Goal: Transaction & Acquisition: Purchase product/service

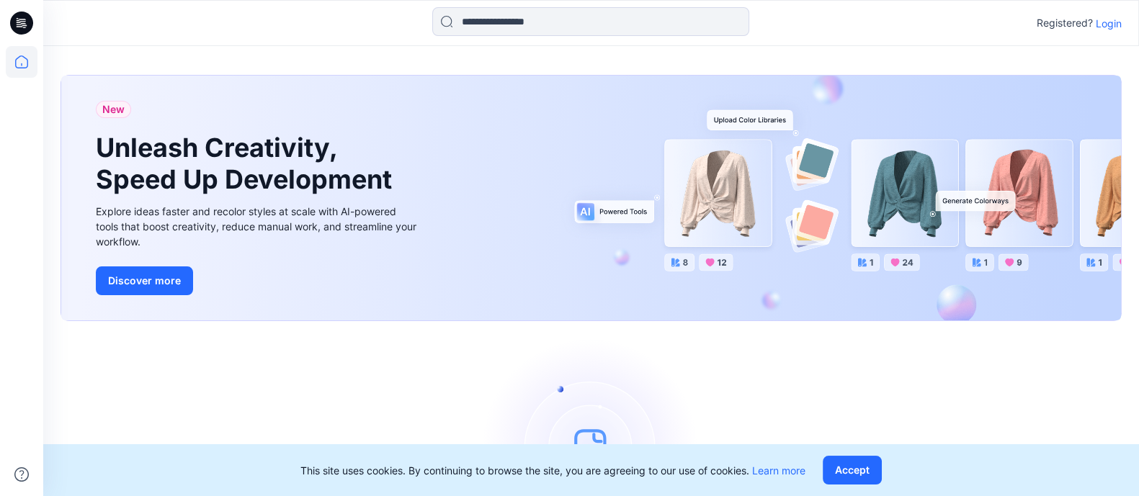
click at [1110, 29] on p "Login" at bounding box center [1109, 23] width 26 height 15
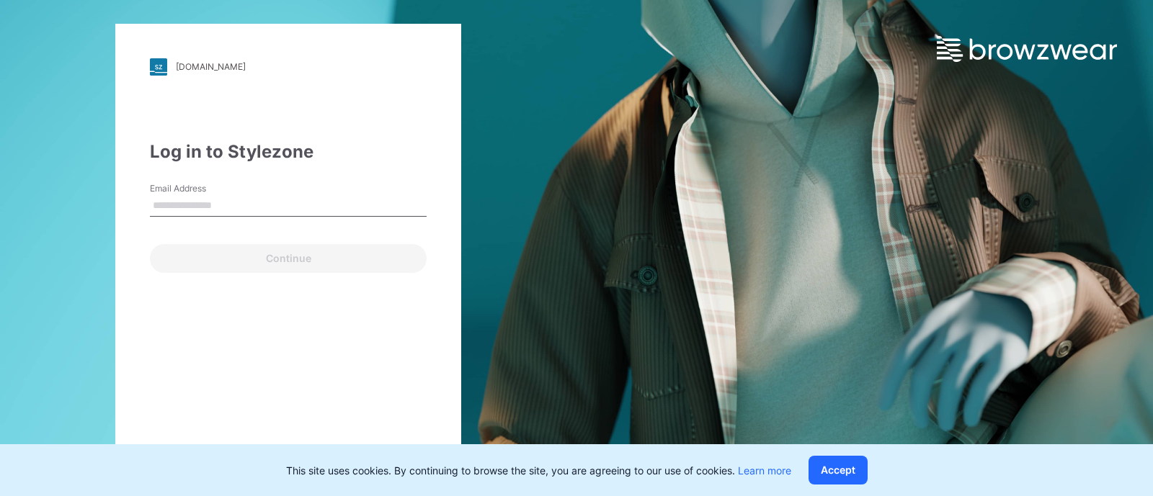
type input "**********"
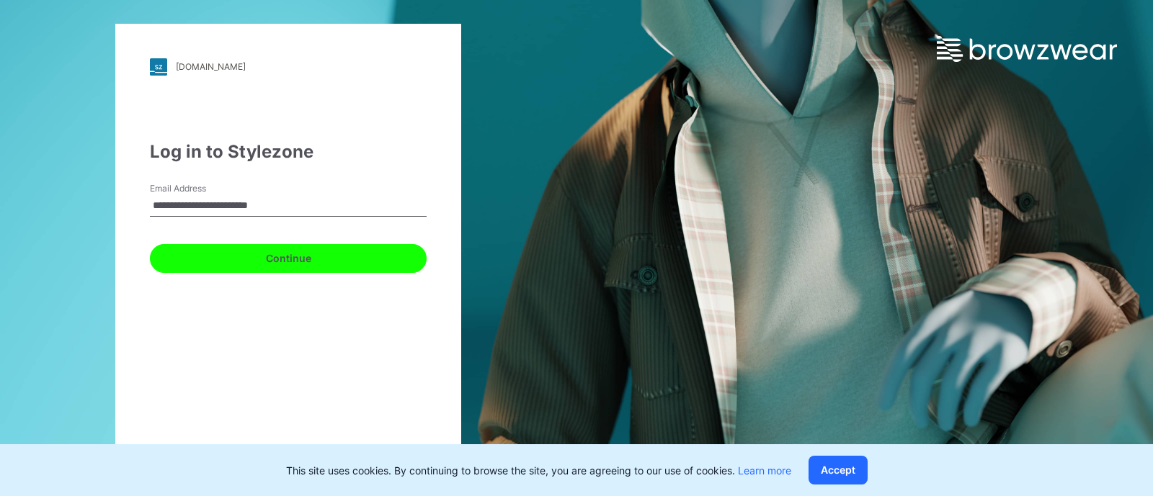
click at [372, 254] on button "Continue" at bounding box center [288, 258] width 277 height 29
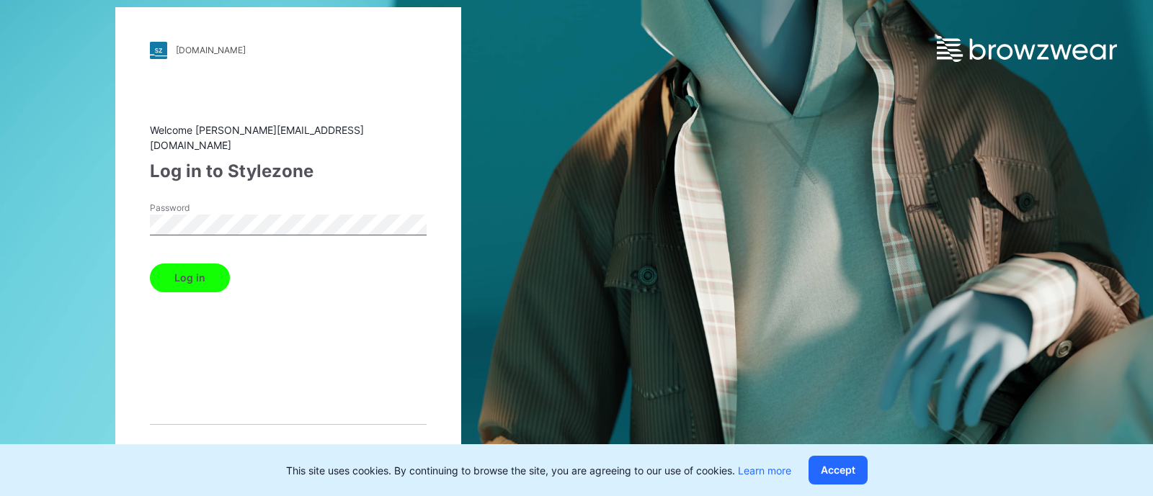
click at [200, 280] on button "Log in" at bounding box center [190, 278] width 80 height 29
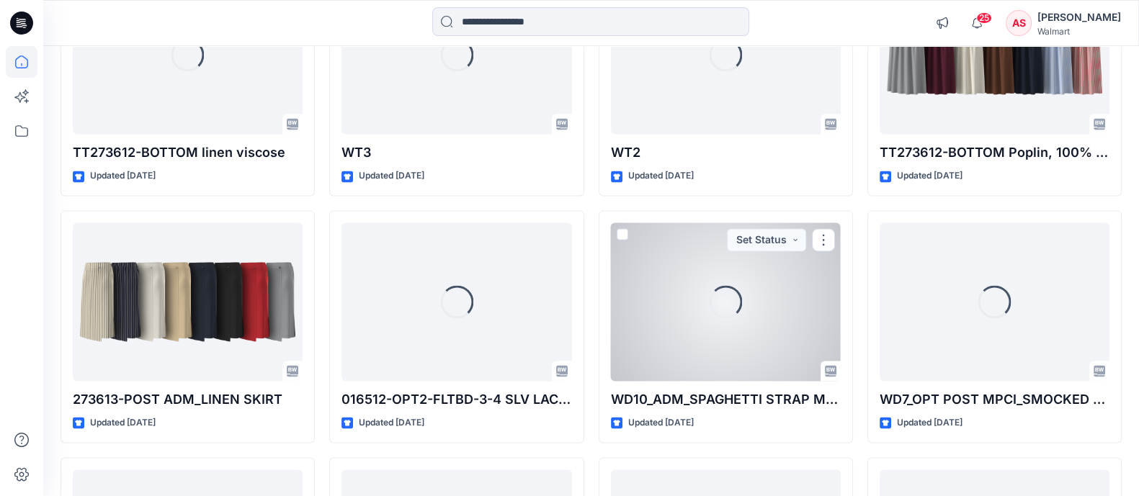
scroll to position [2464, 0]
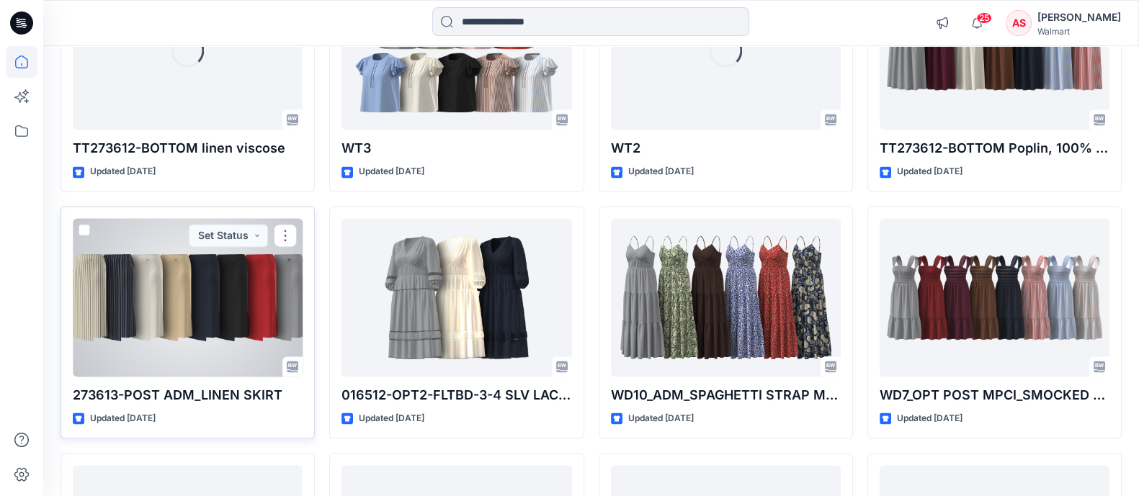
click at [228, 297] on div at bounding box center [188, 297] width 230 height 159
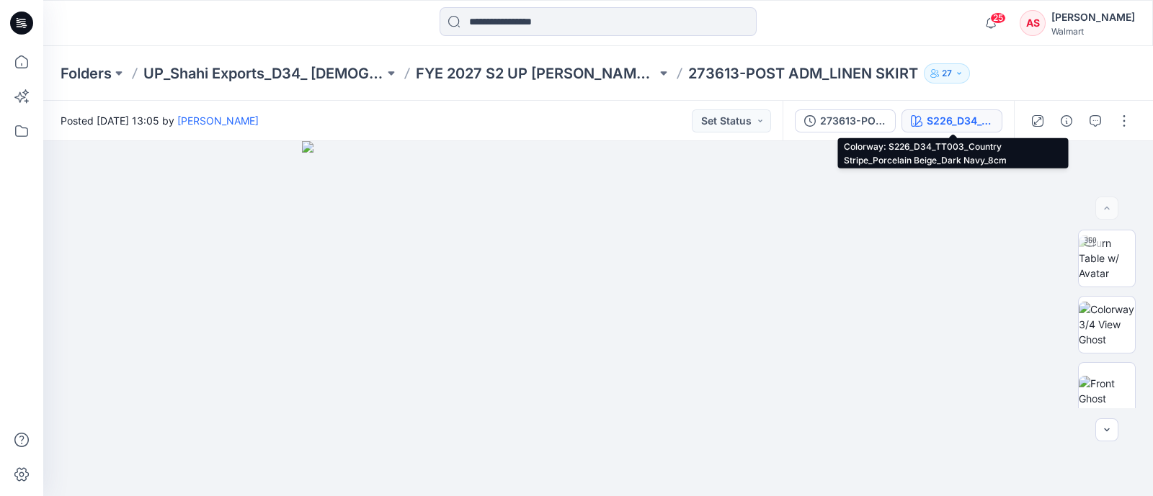
click at [937, 111] on button "S226_D34_TT003_Country Stripe_Porcelain Beige_Dark Navy_8cm" at bounding box center [951, 121] width 101 height 23
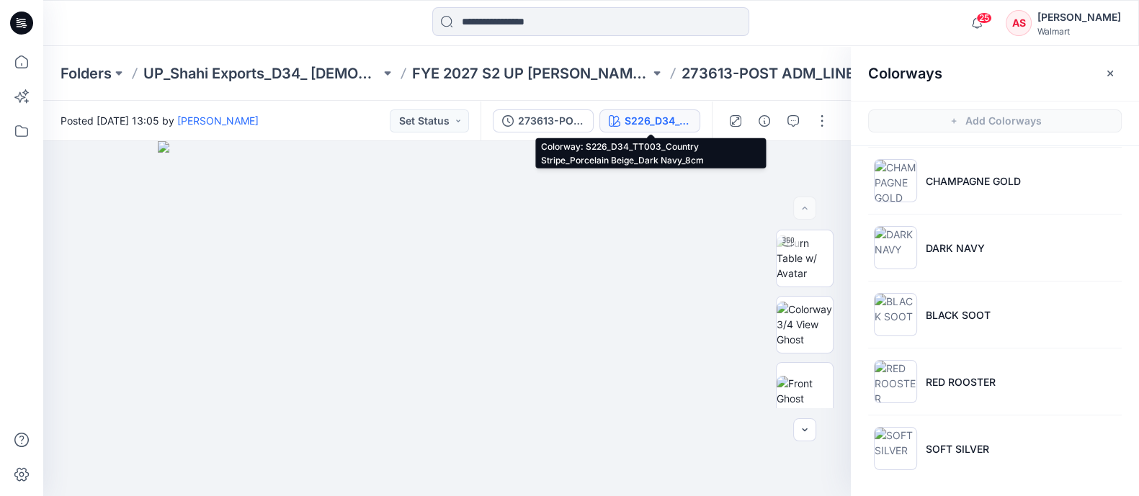
scroll to position [4, 0]
